Goal: Information Seeking & Learning: Learn about a topic

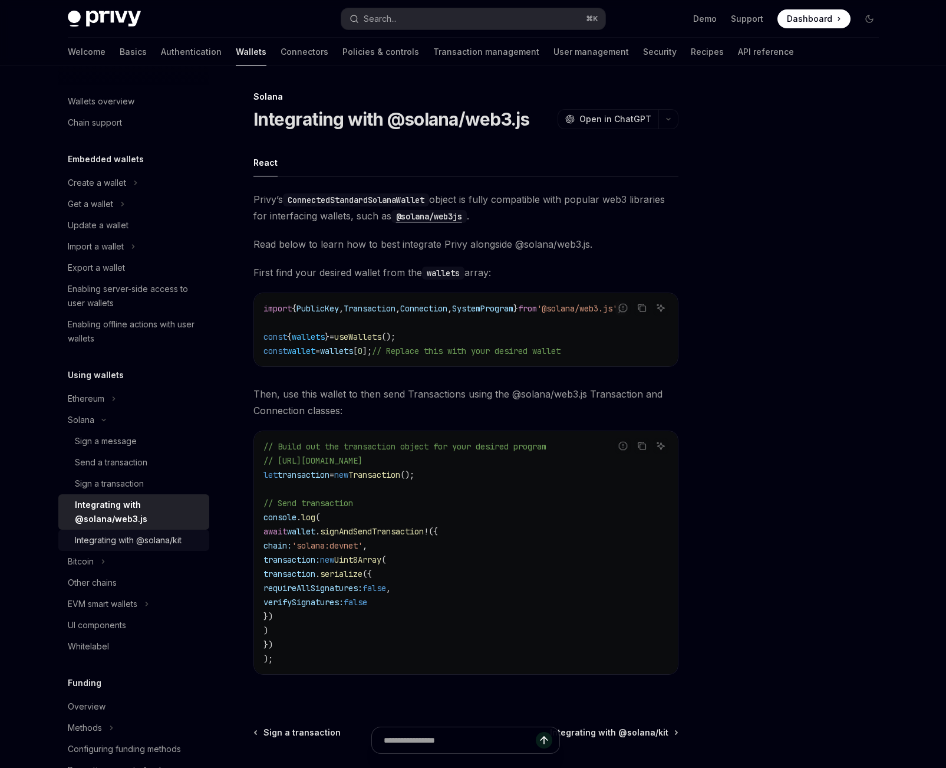
click at [146, 536] on div "Integrating with @solana/kit" at bounding box center [128, 540] width 107 height 14
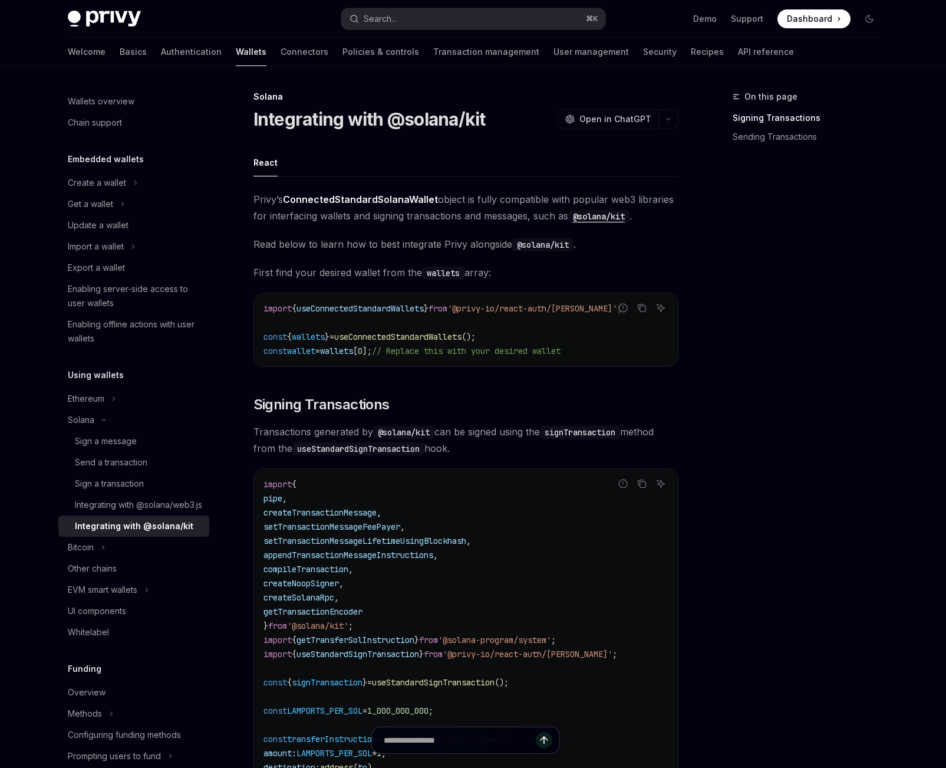
scroll to position [2, 0]
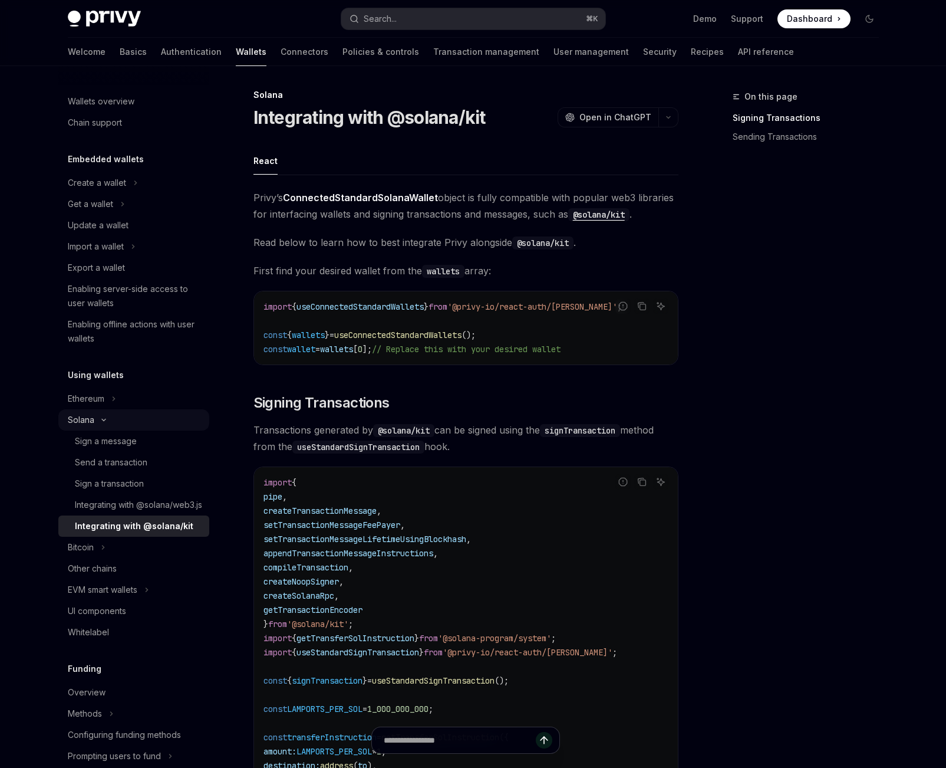
click at [75, 419] on div "Solana" at bounding box center [81, 420] width 27 height 14
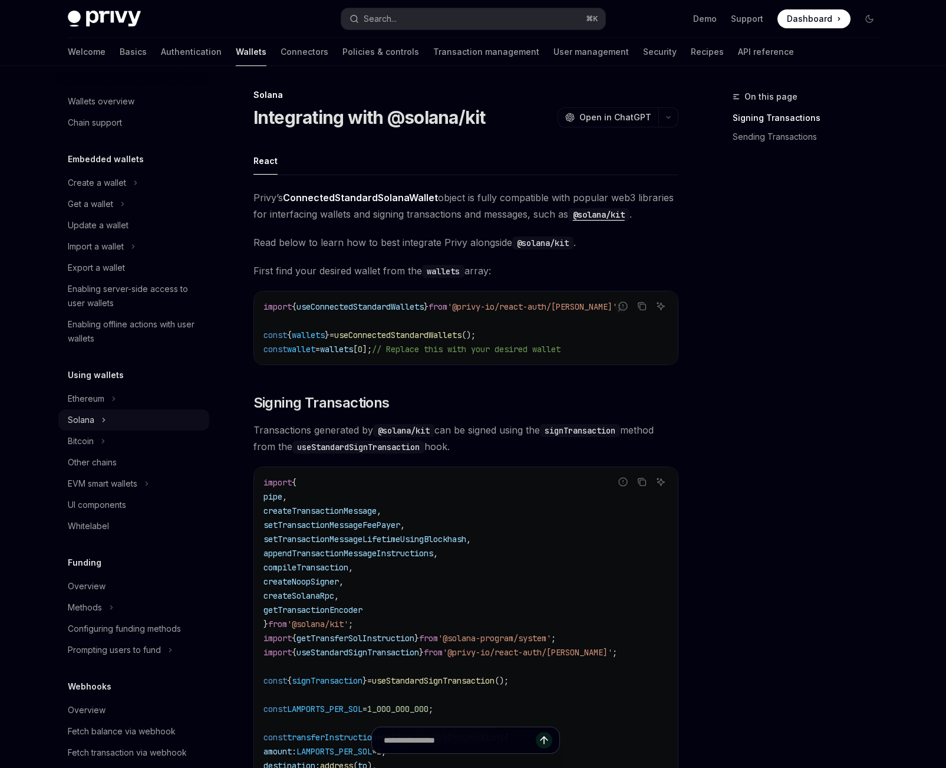
click at [72, 418] on div "Solana" at bounding box center [81, 420] width 27 height 14
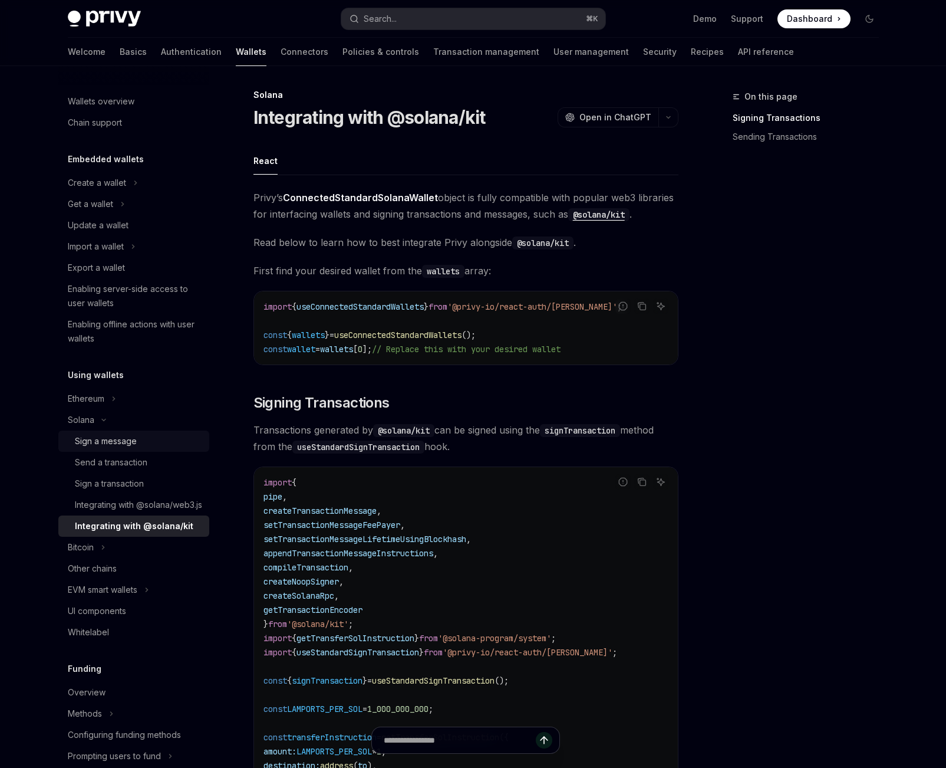
click at [91, 436] on div "Sign a message" at bounding box center [106, 441] width 62 height 14
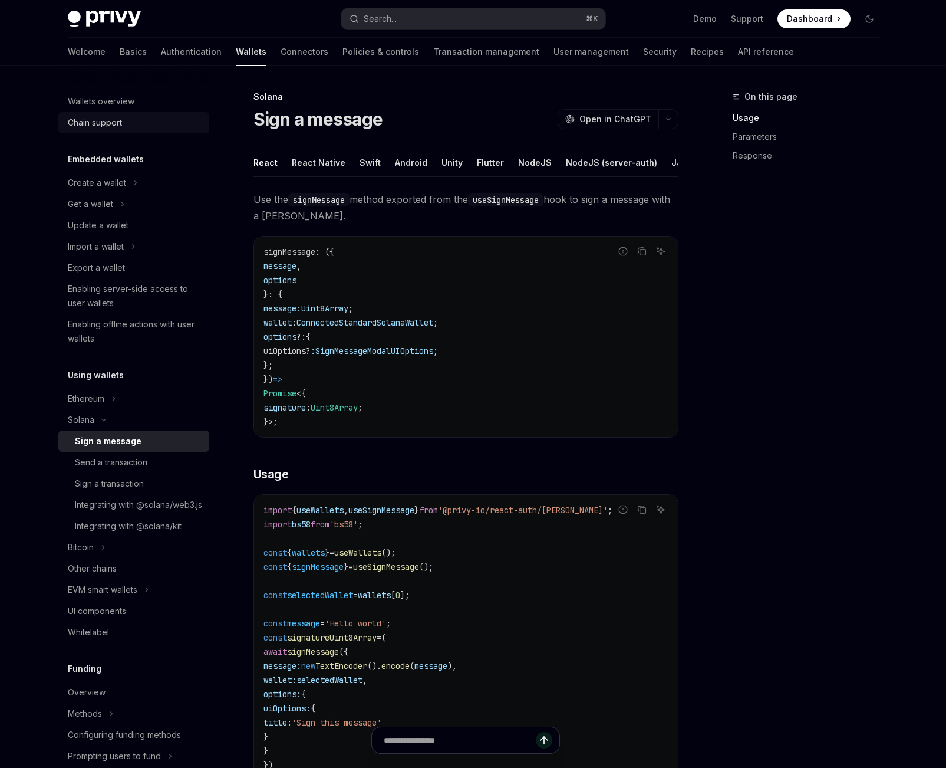
click at [128, 116] on div "Chain support" at bounding box center [135, 123] width 134 height 14
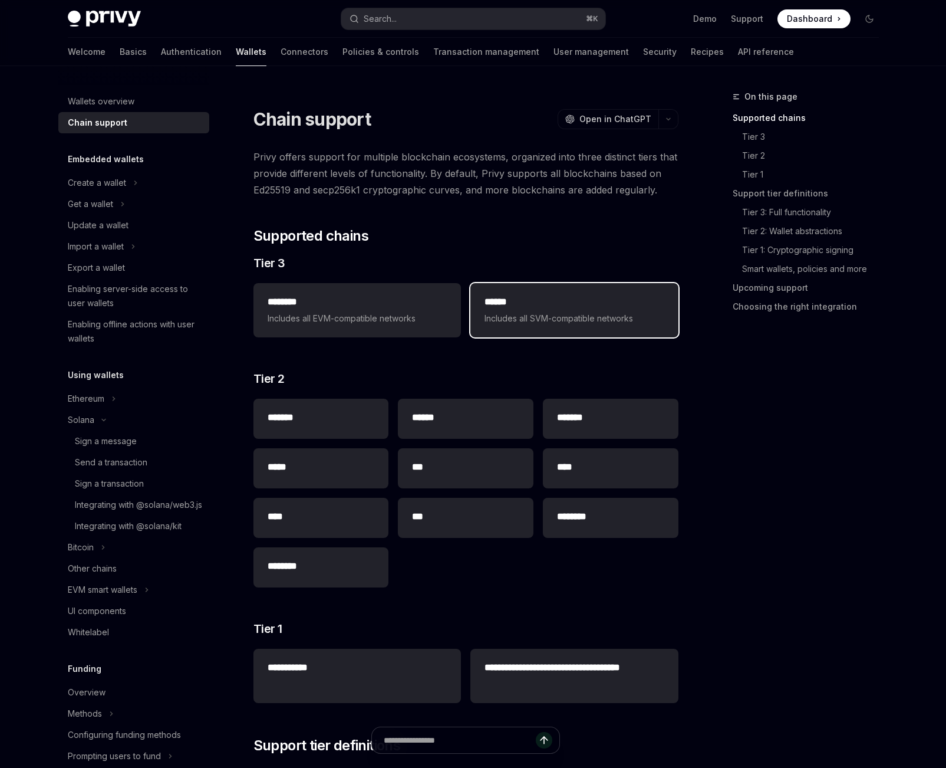
click at [494, 301] on h2 "******" at bounding box center [574, 302] width 179 height 14
type textarea "*"
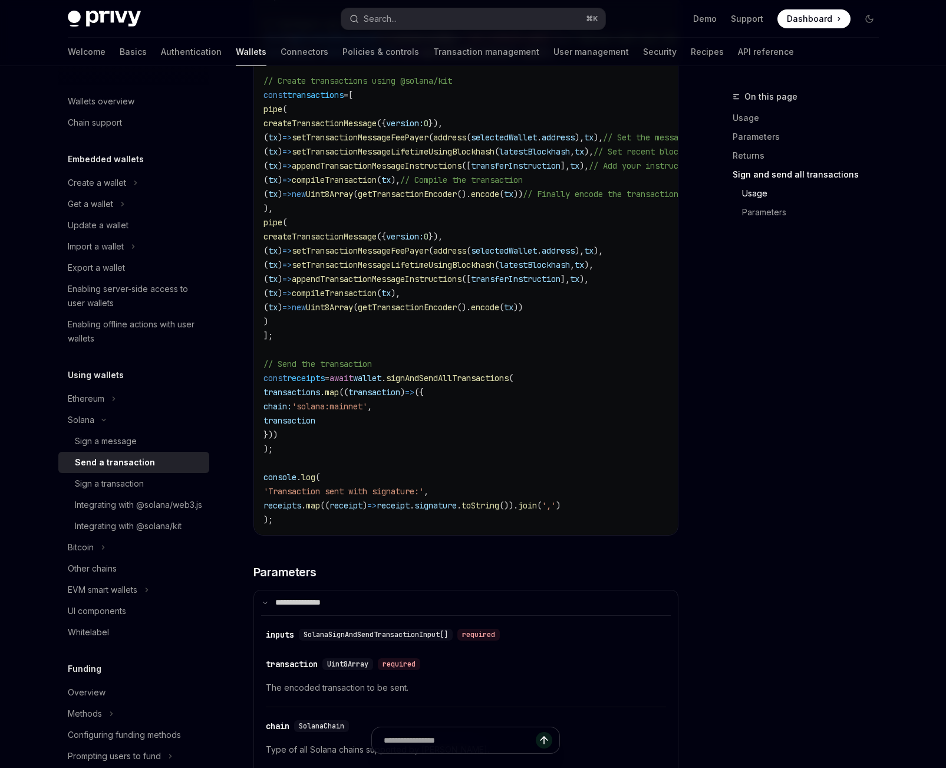
scroll to position [2531, 0]
